Goal: Ask a question

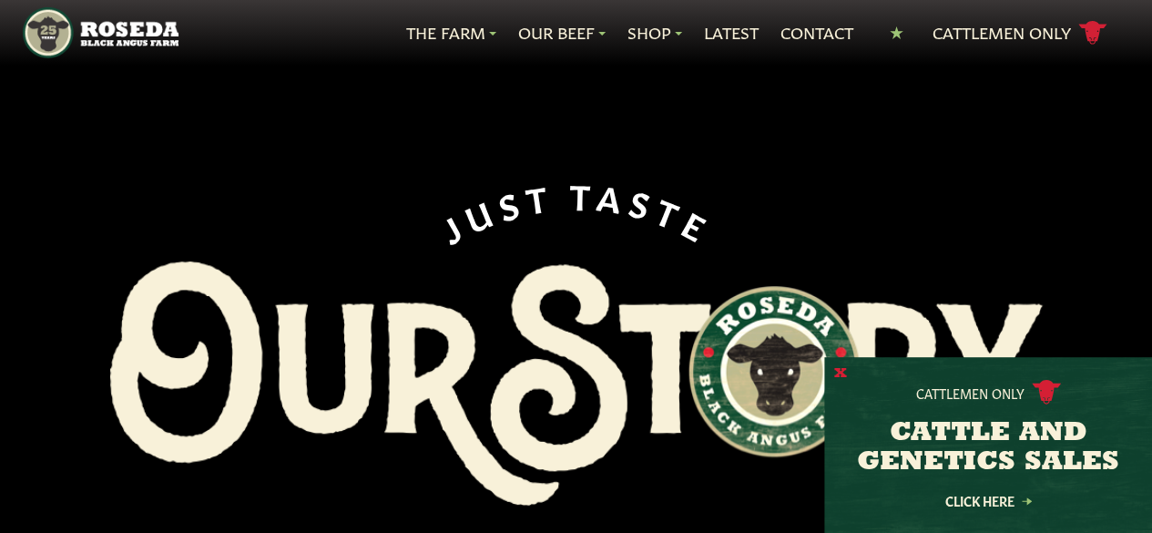
click at [839, 373] on button "X" at bounding box center [840, 373] width 13 height 19
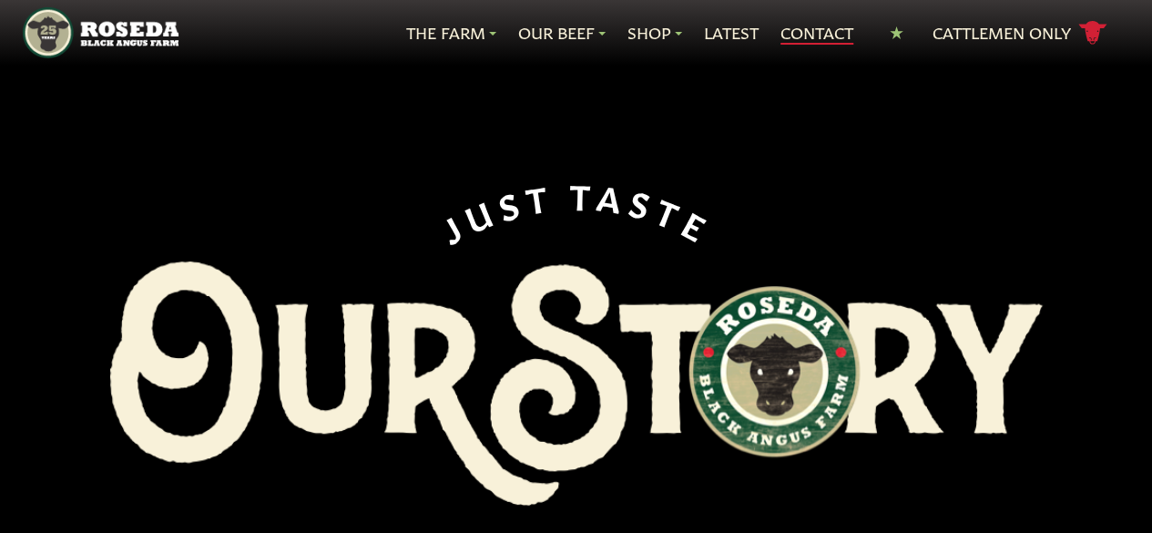
click at [807, 34] on link "Contact" at bounding box center [817, 33] width 73 height 24
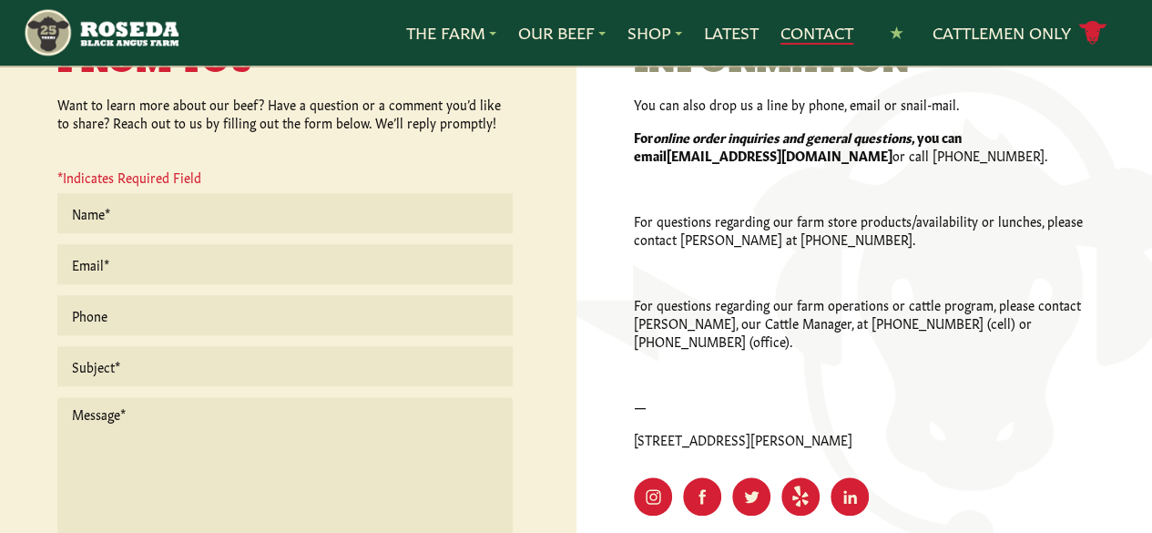
scroll to position [548, 0]
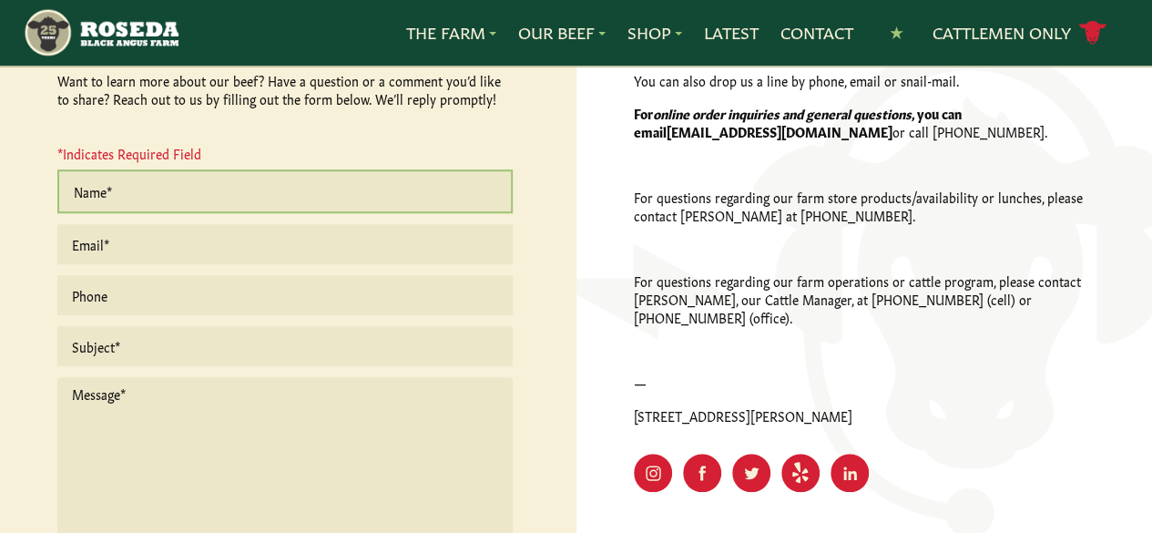
click at [121, 190] on input "text" at bounding box center [284, 191] width 455 height 44
type input "[PERSON_NAME]"
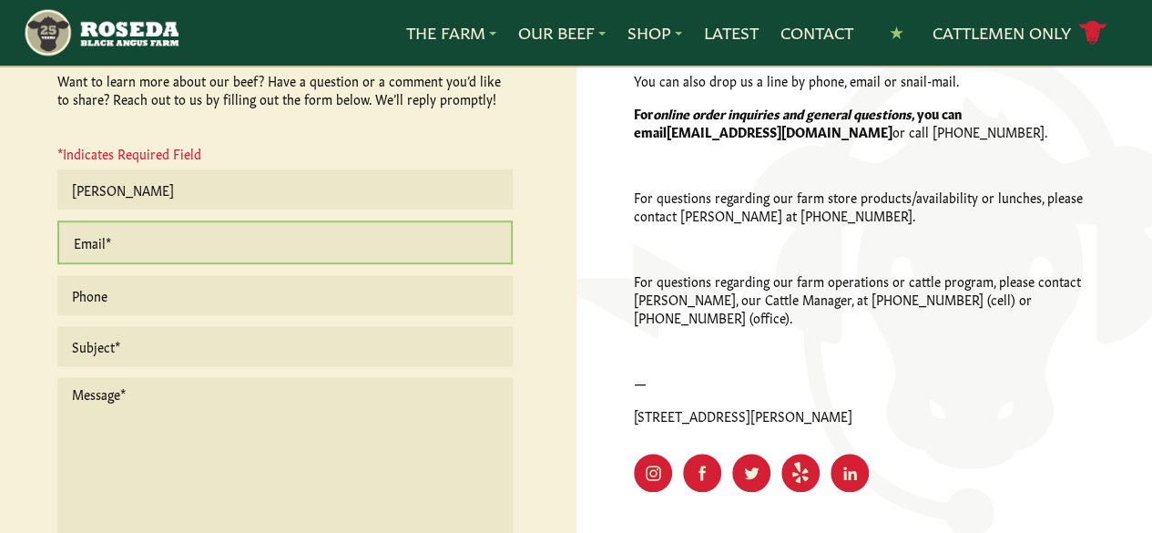
click at [189, 246] on input "email" at bounding box center [284, 242] width 455 height 44
type input "[EMAIL_ADDRESS][DOMAIN_NAME]"
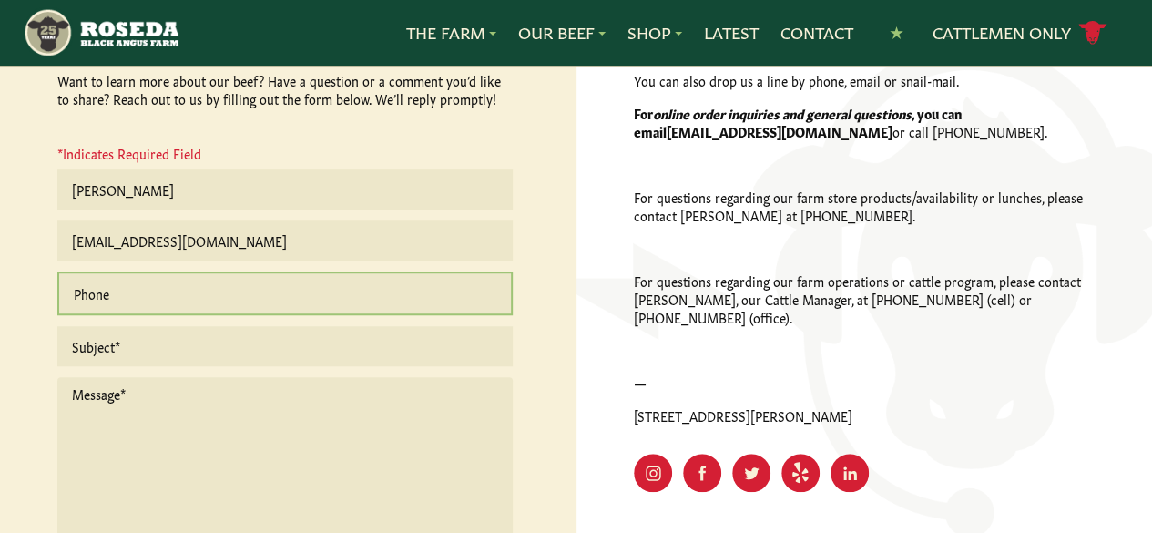
click at [193, 294] on input "text" at bounding box center [284, 293] width 455 height 44
type input "[PHONE_NUMBER]"
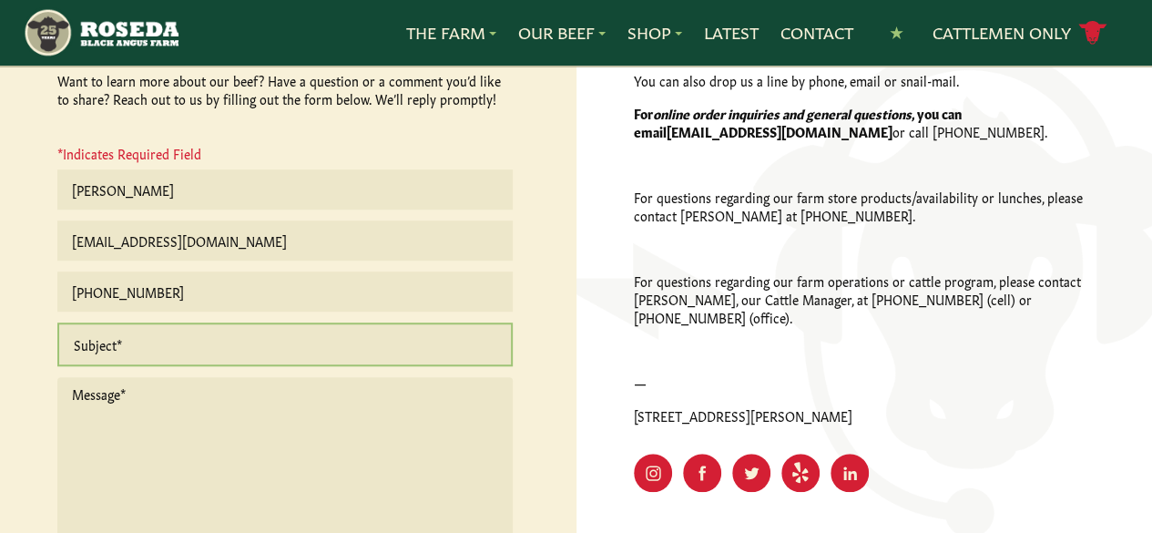
click at [198, 355] on input "text" at bounding box center [284, 344] width 455 height 44
type input "delivery area for beef order"
click at [189, 409] on textarea at bounding box center [284, 471] width 455 height 197
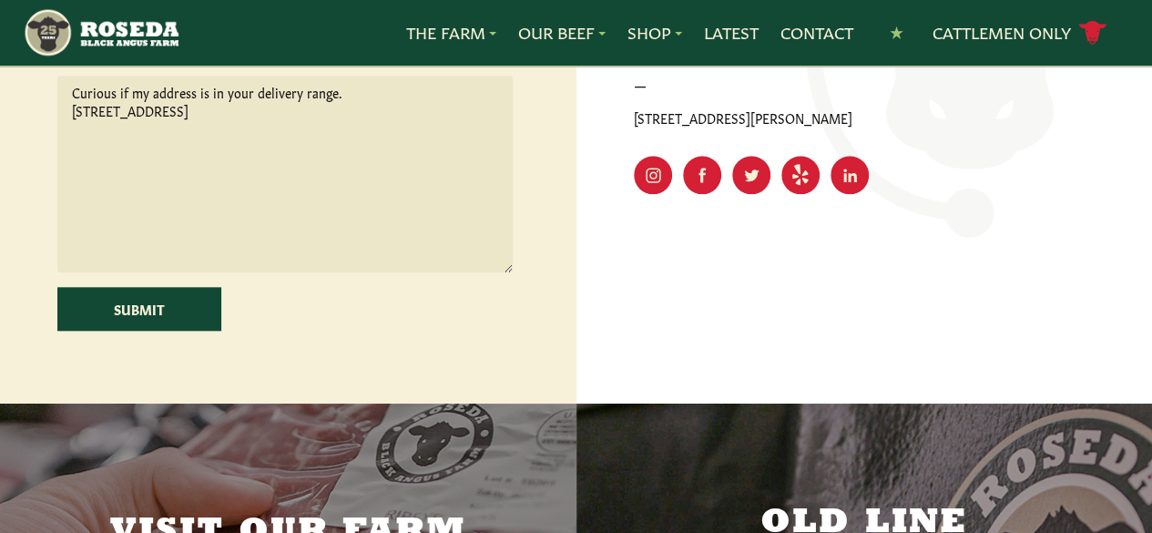
scroll to position [856, 0]
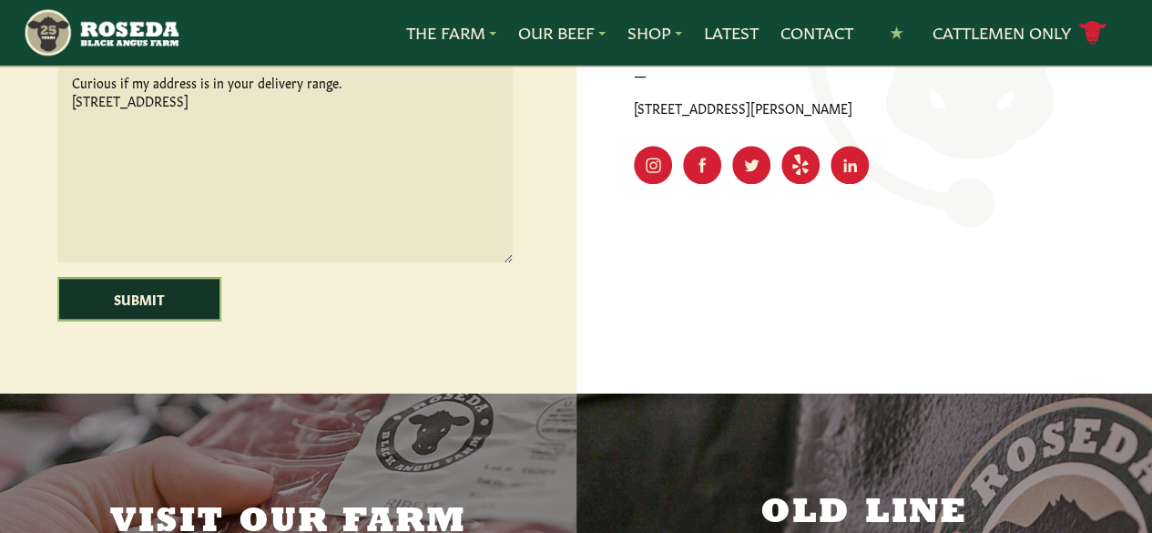
type textarea "Curious if my address is in your delivery range. [STREET_ADDRESS]"
click at [183, 307] on input "Submit" at bounding box center [139, 299] width 164 height 44
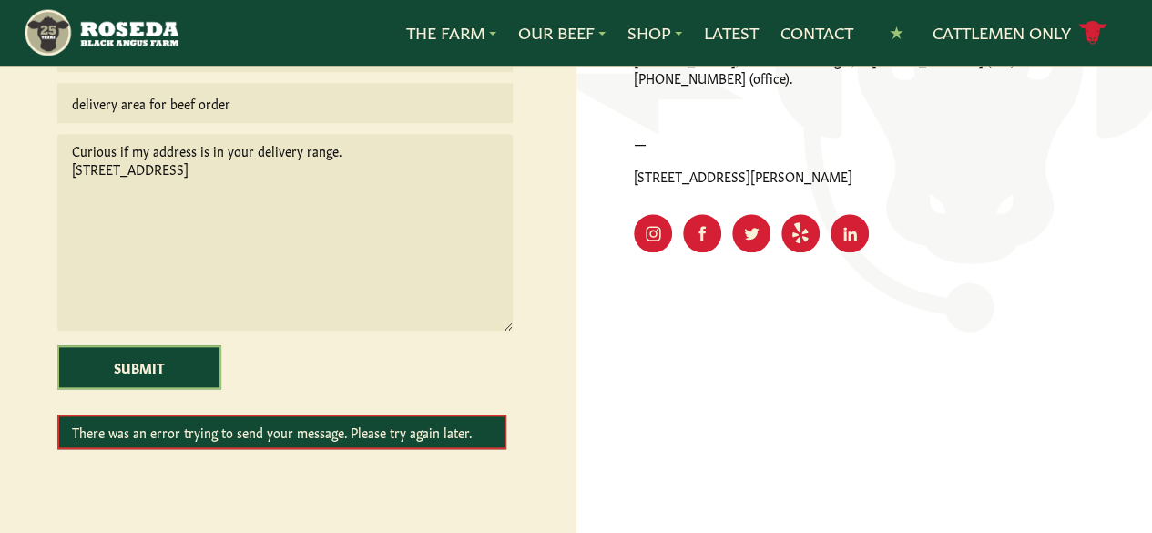
scroll to position [794, 0]
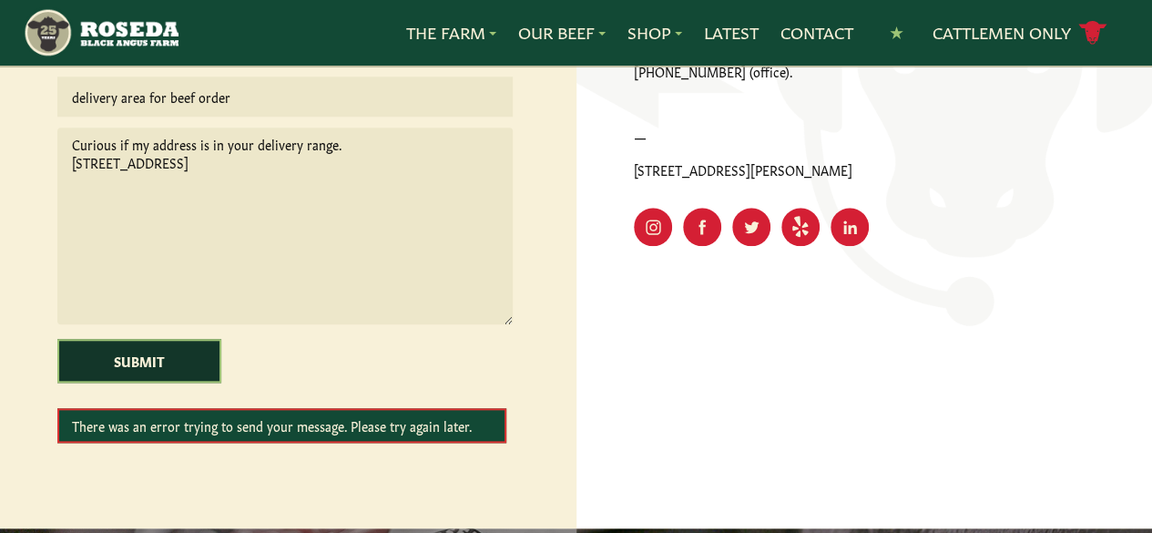
click at [146, 373] on input "Submit" at bounding box center [139, 361] width 164 height 44
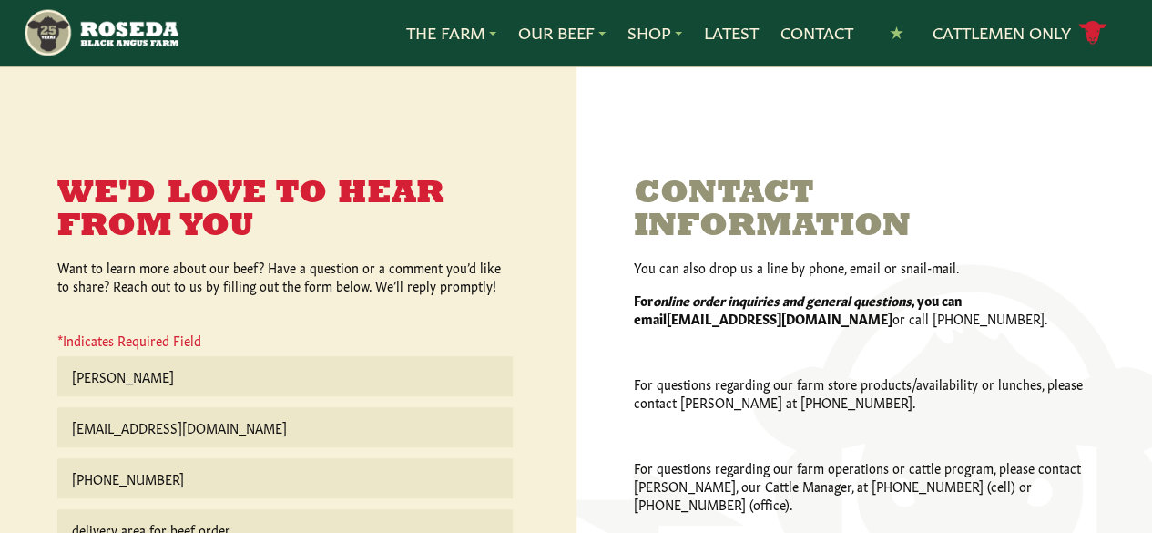
scroll to position [379, 0]
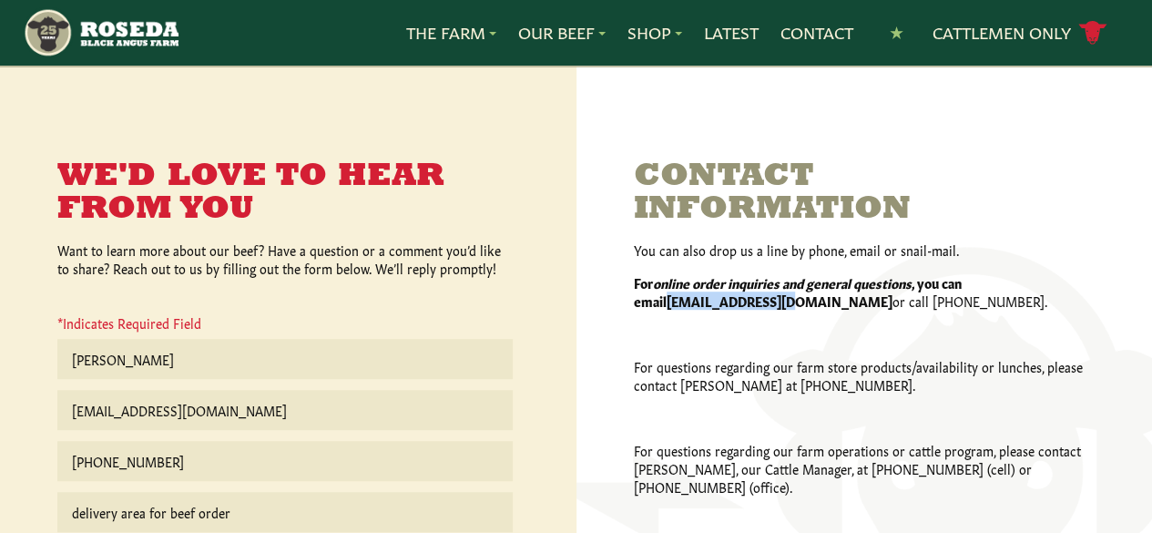
drag, startPoint x: 636, startPoint y: 298, endPoint x: 757, endPoint y: 296, distance: 121.2
click at [757, 296] on strong "[EMAIL_ADDRESS][DOMAIN_NAME]" at bounding box center [780, 300] width 226 height 18
copy strong "[EMAIL_ADDRESS][DOMAIN_NAME]"
